Goal: Task Accomplishment & Management: Complete application form

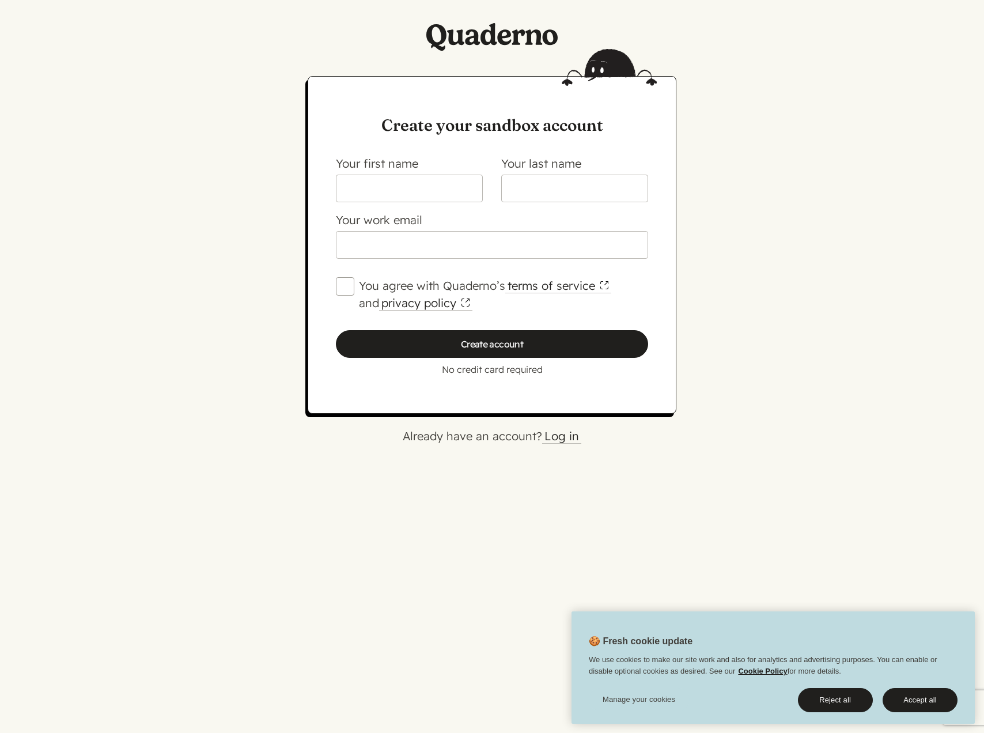
type input "[PERSON_NAME]"
type input "Sonnleithner"
type input "[PERSON_NAME][EMAIL_ADDRESS][DOMAIN_NAME]"
click at [347, 288] on input "You agree with Quaderno’s terms of service and privacy policy" at bounding box center [345, 286] width 18 height 18
checkbox input "true"
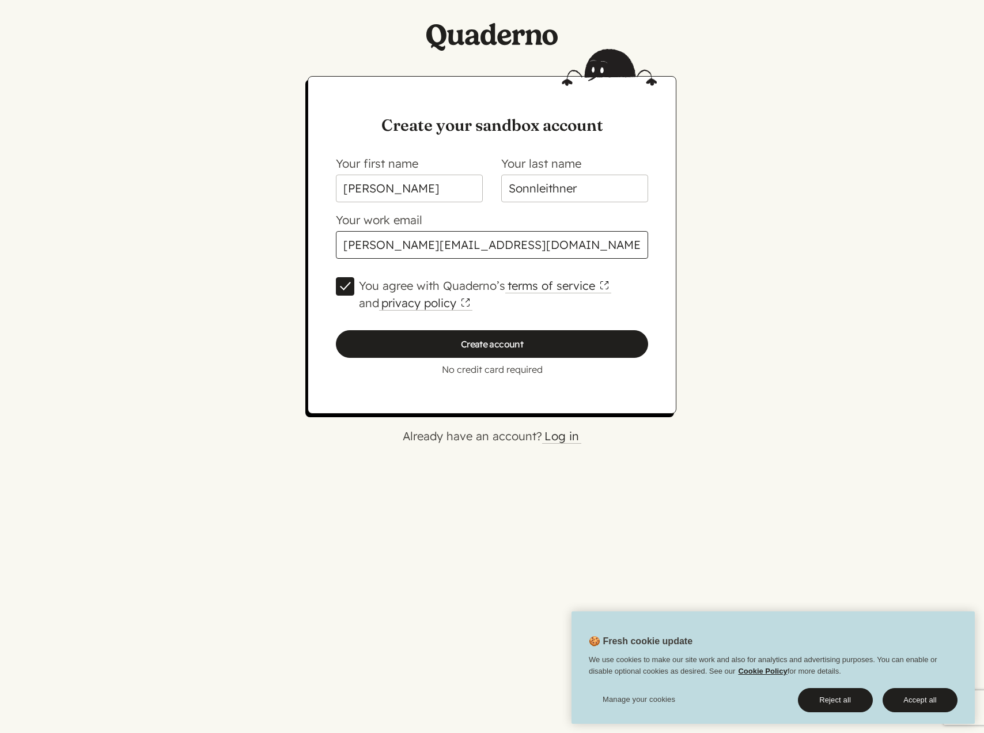
drag, startPoint x: 452, startPoint y: 249, endPoint x: 317, endPoint y: 243, distance: 135.0
click at [317, 243] on div "Create your sandbox account Sign up with email Your first name [PERSON_NAME] Yo…" at bounding box center [492, 245] width 369 height 338
type input "[EMAIL_ADDRESS][DOMAIN_NAME]"
click at [211, 273] on div "Create your sandbox account Sign up with email Your first name [PERSON_NAME] Yo…" at bounding box center [492, 272] width 830 height 392
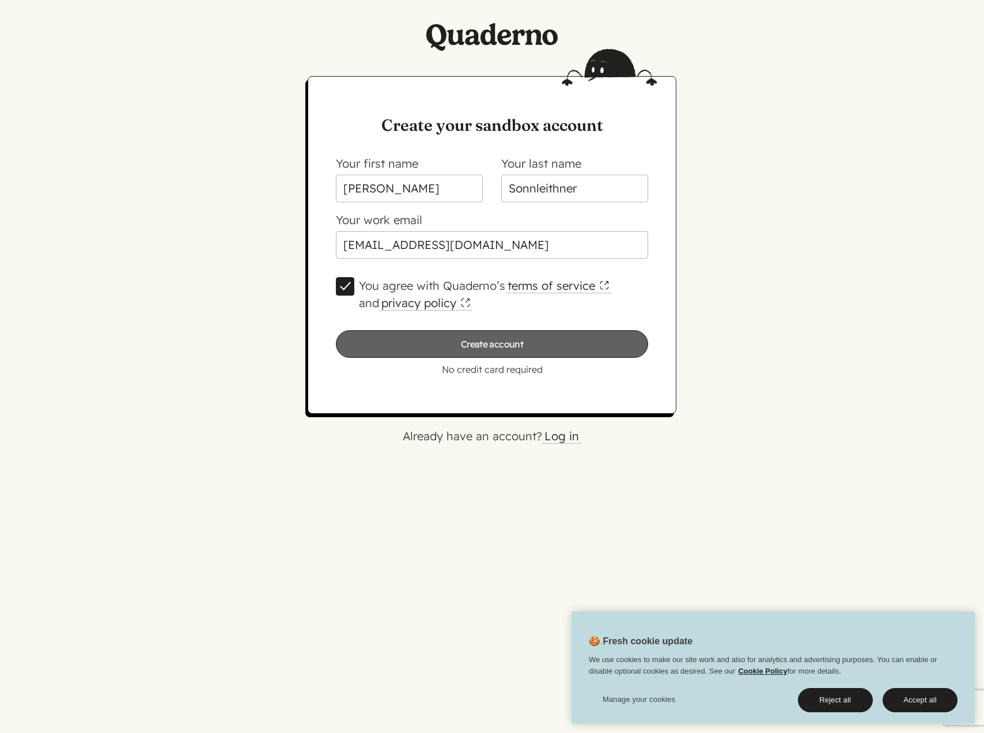
click at [396, 340] on input "Create account" at bounding box center [492, 344] width 312 height 28
type input "Please wait…"
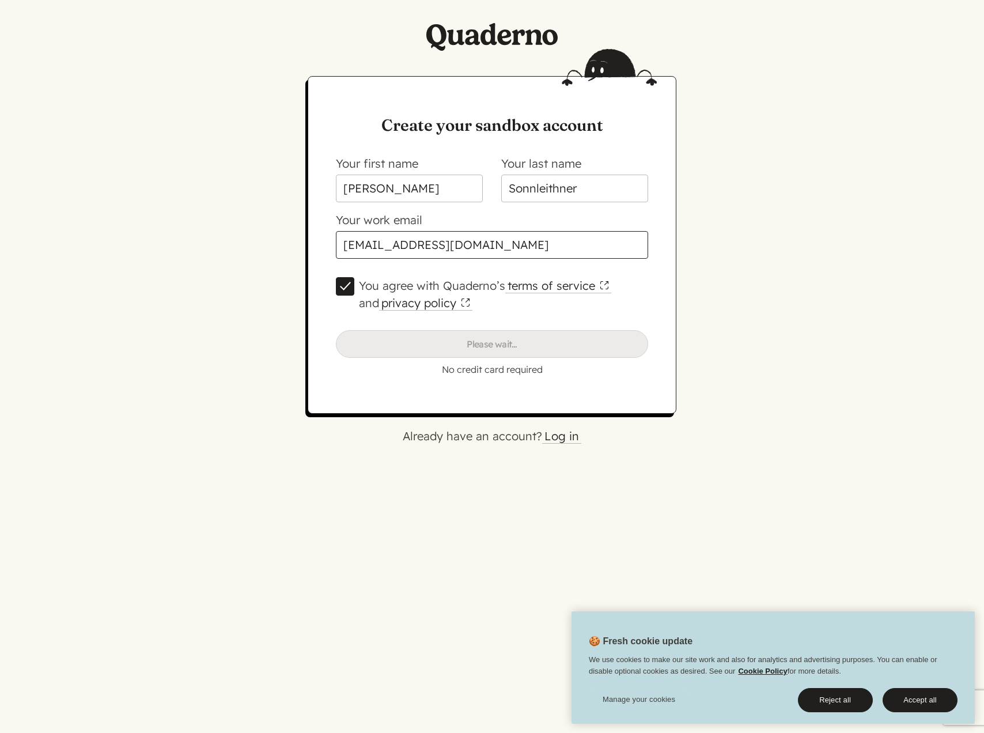
click at [529, 248] on input "[EMAIL_ADDRESS][DOMAIN_NAME]" at bounding box center [492, 245] width 312 height 28
type input "[EMAIL_ADDRESS][DOMAIN_NAME]"
